Goal: Find specific page/section: Find specific page/section

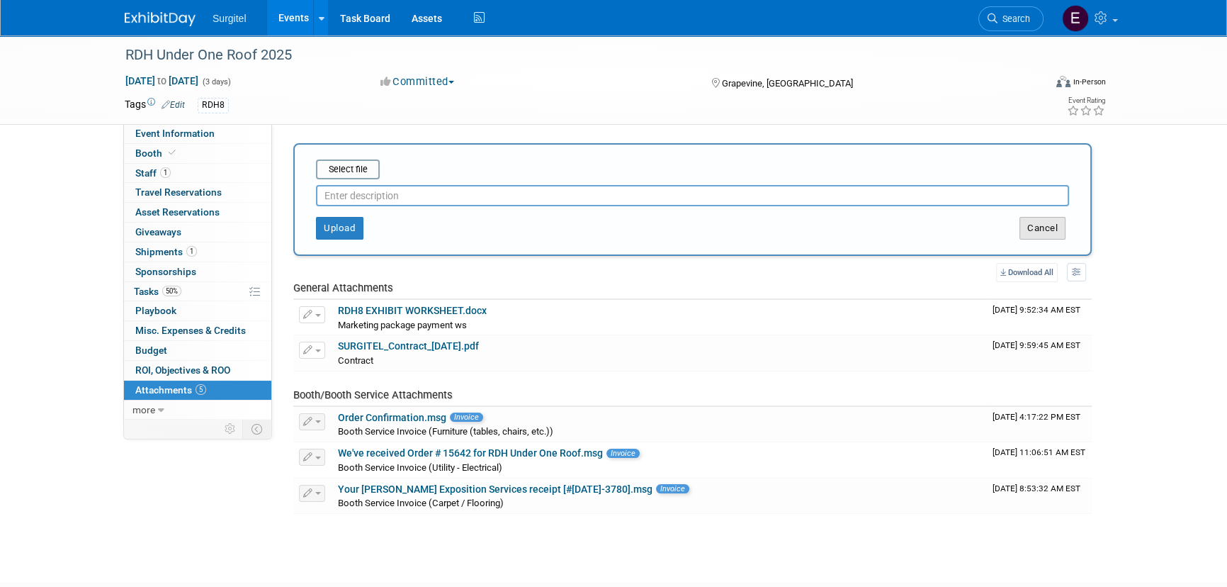
click at [1058, 228] on button "Cancel" at bounding box center [1042, 228] width 46 height 23
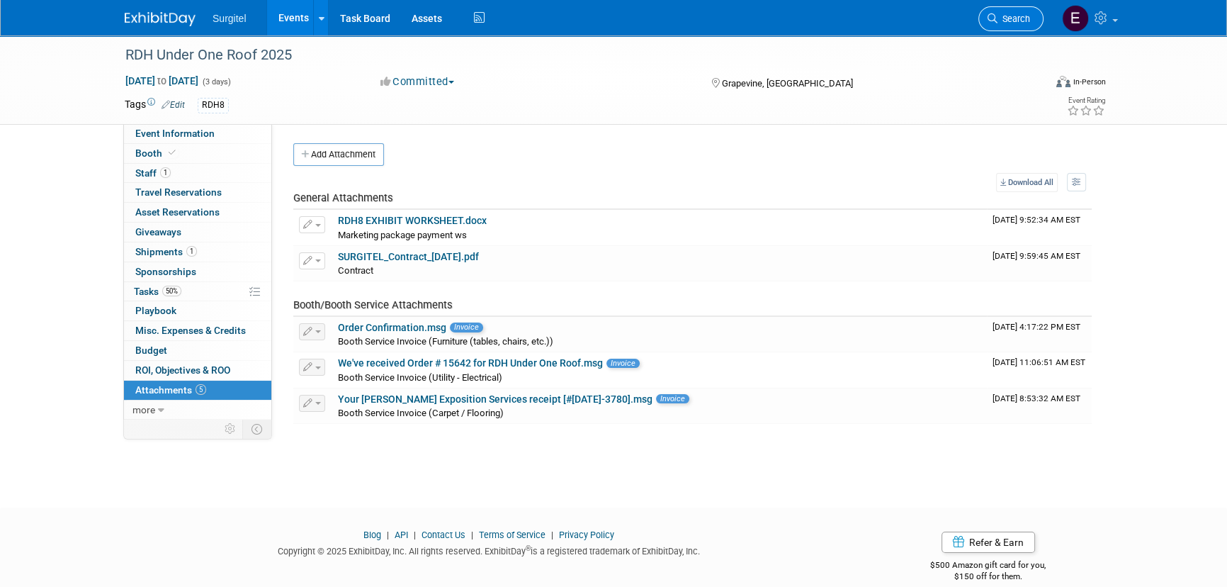
click at [1005, 23] on link "Search" at bounding box center [1010, 18] width 65 height 25
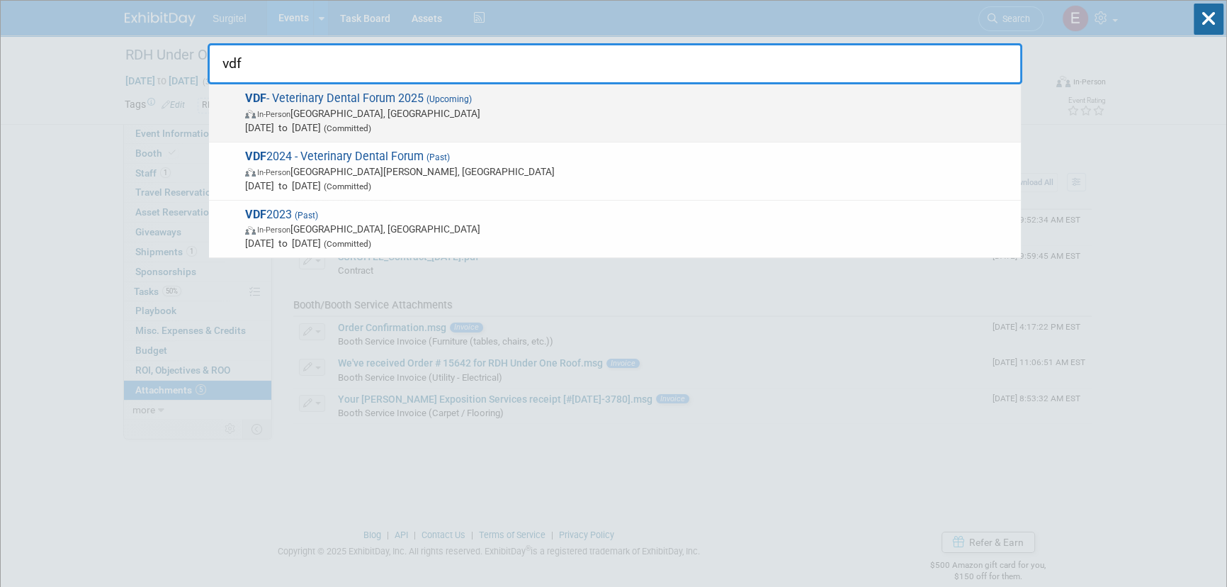
type input "vdf"
click at [335, 128] on span "Sep 24, 2025 to Sep 27, 2025 (Committed)" at bounding box center [629, 127] width 769 height 14
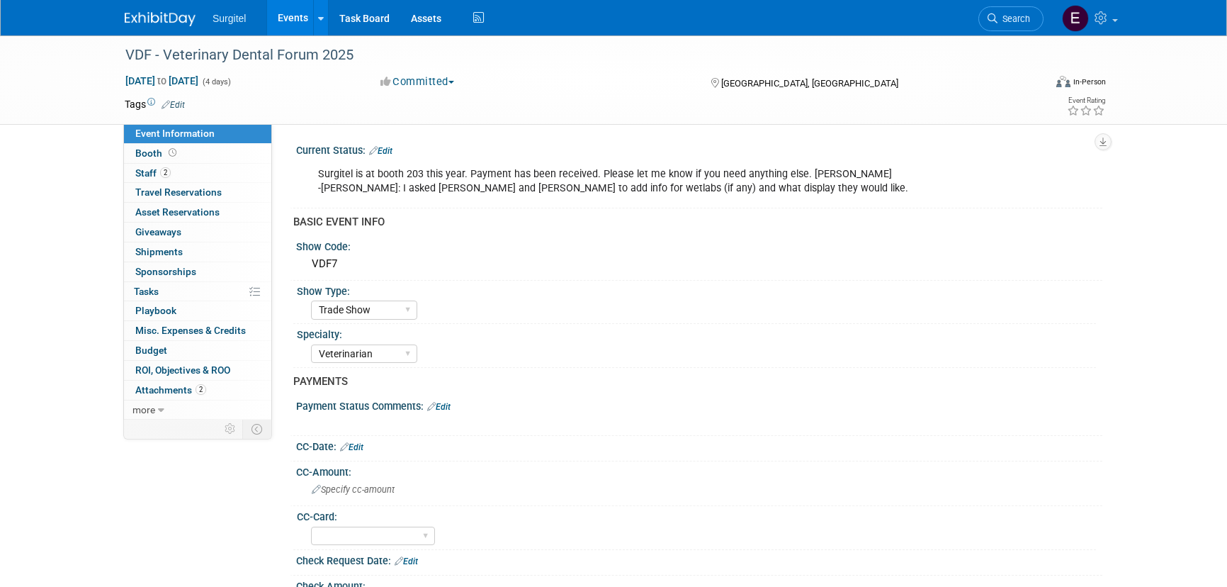
select select "Trade Show"
select select "Veterinarian"
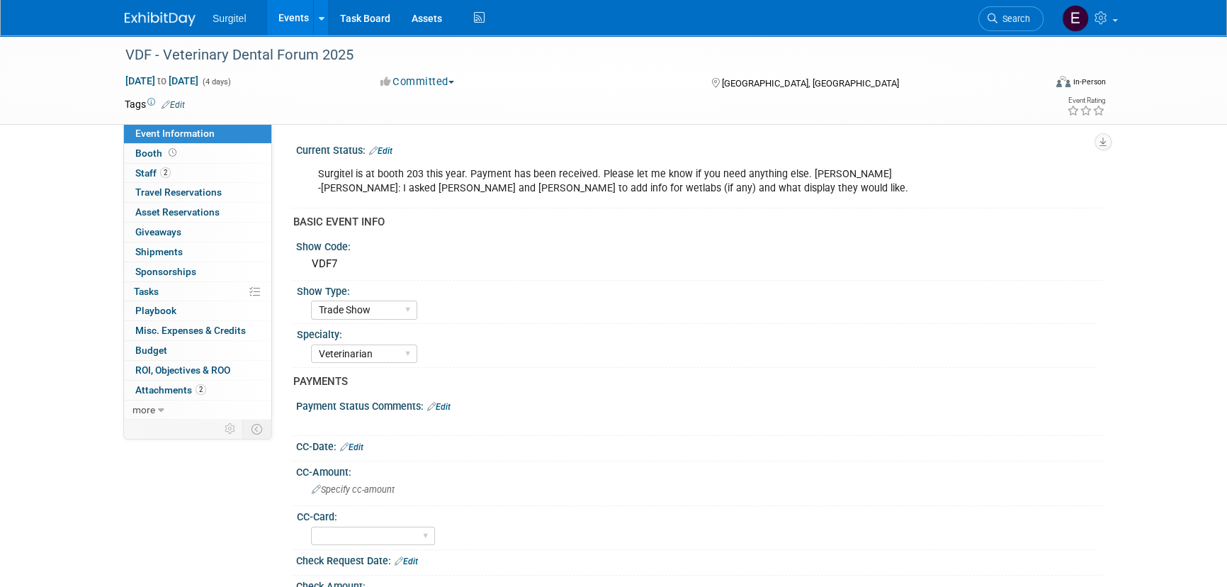
click at [389, 148] on link "Edit" at bounding box center [380, 151] width 23 height 10
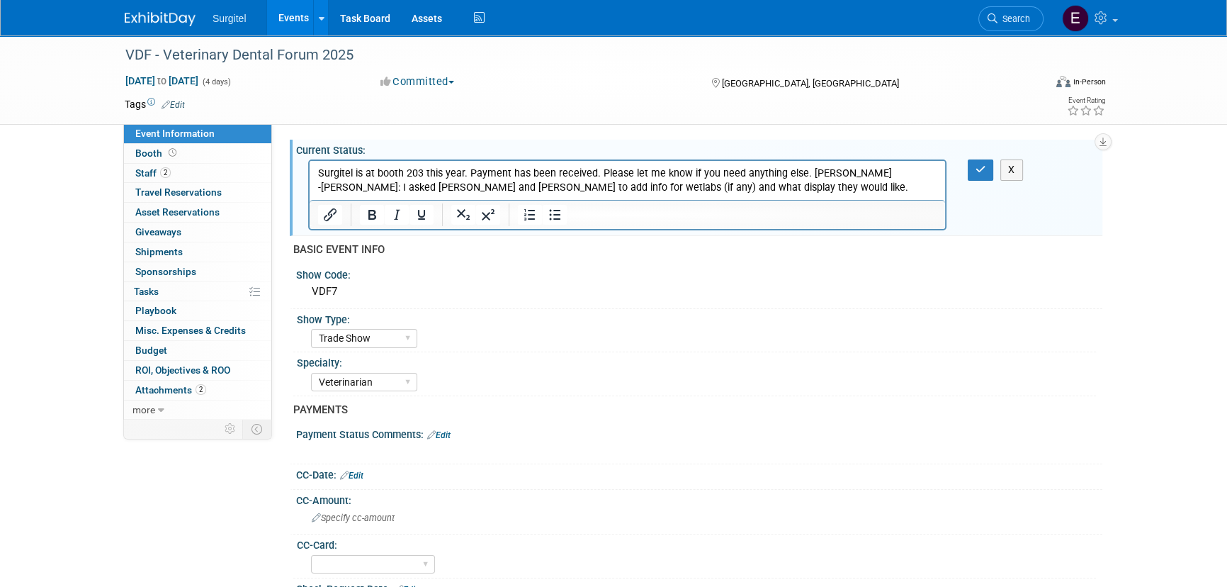
click at [763, 190] on p "Surgitel is at booth 203 this year. Payment has been received. Please let me kn…" at bounding box center [627, 180] width 619 height 28
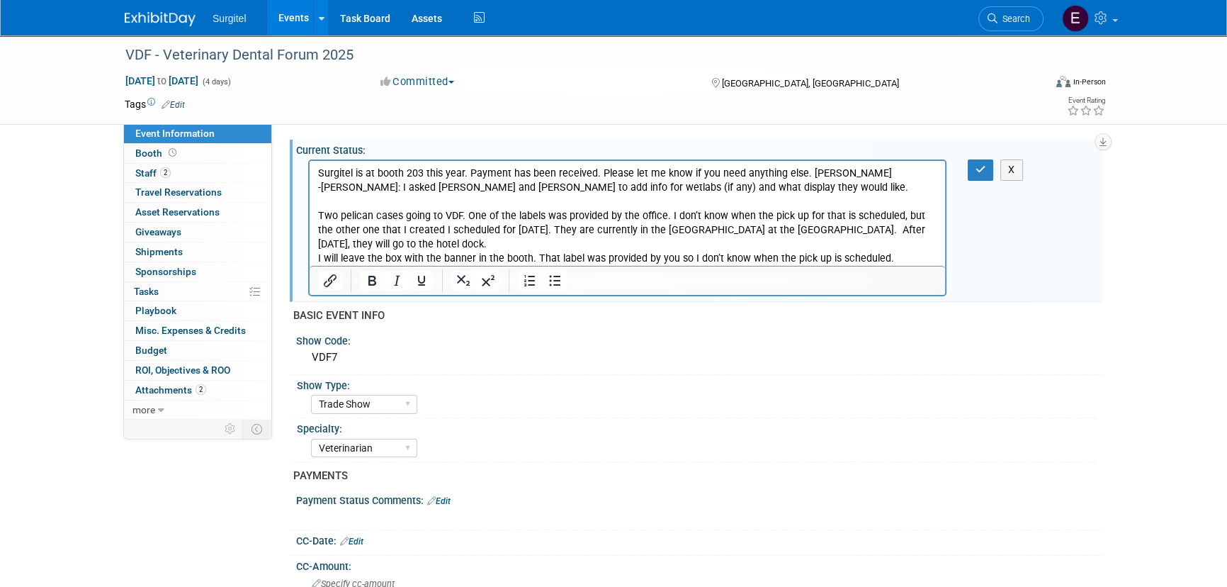
click at [893, 258] on p "Two pelican cases going to VDF. One of the labels was provided by the office. I…" at bounding box center [627, 237] width 619 height 57
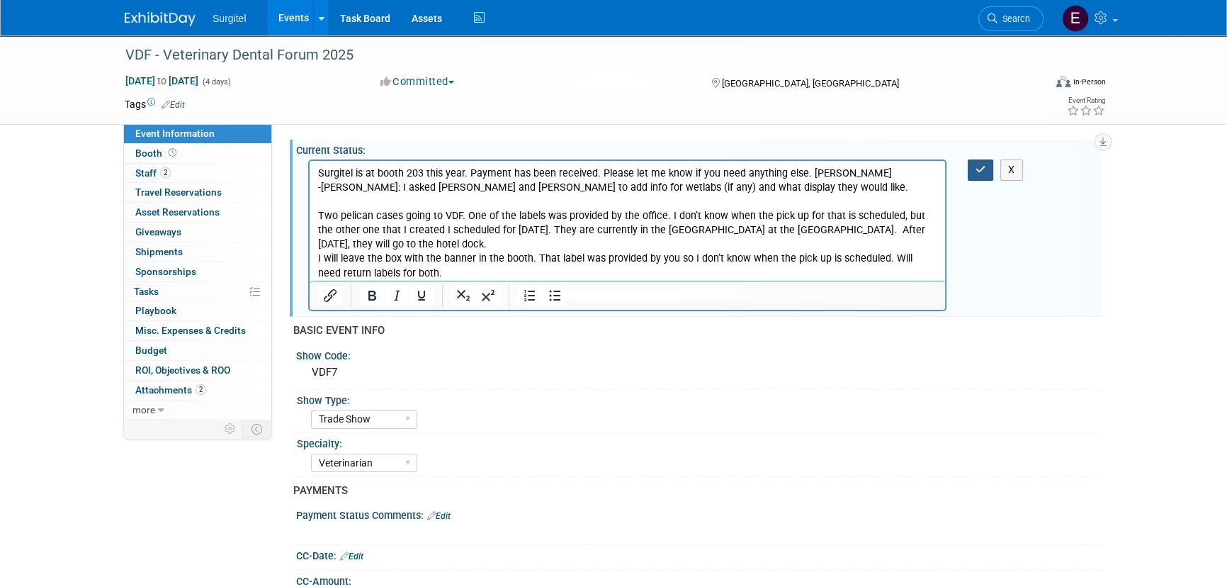
click at [972, 165] on button "button" at bounding box center [981, 169] width 26 height 21
